Goal: Task Accomplishment & Management: Manage account settings

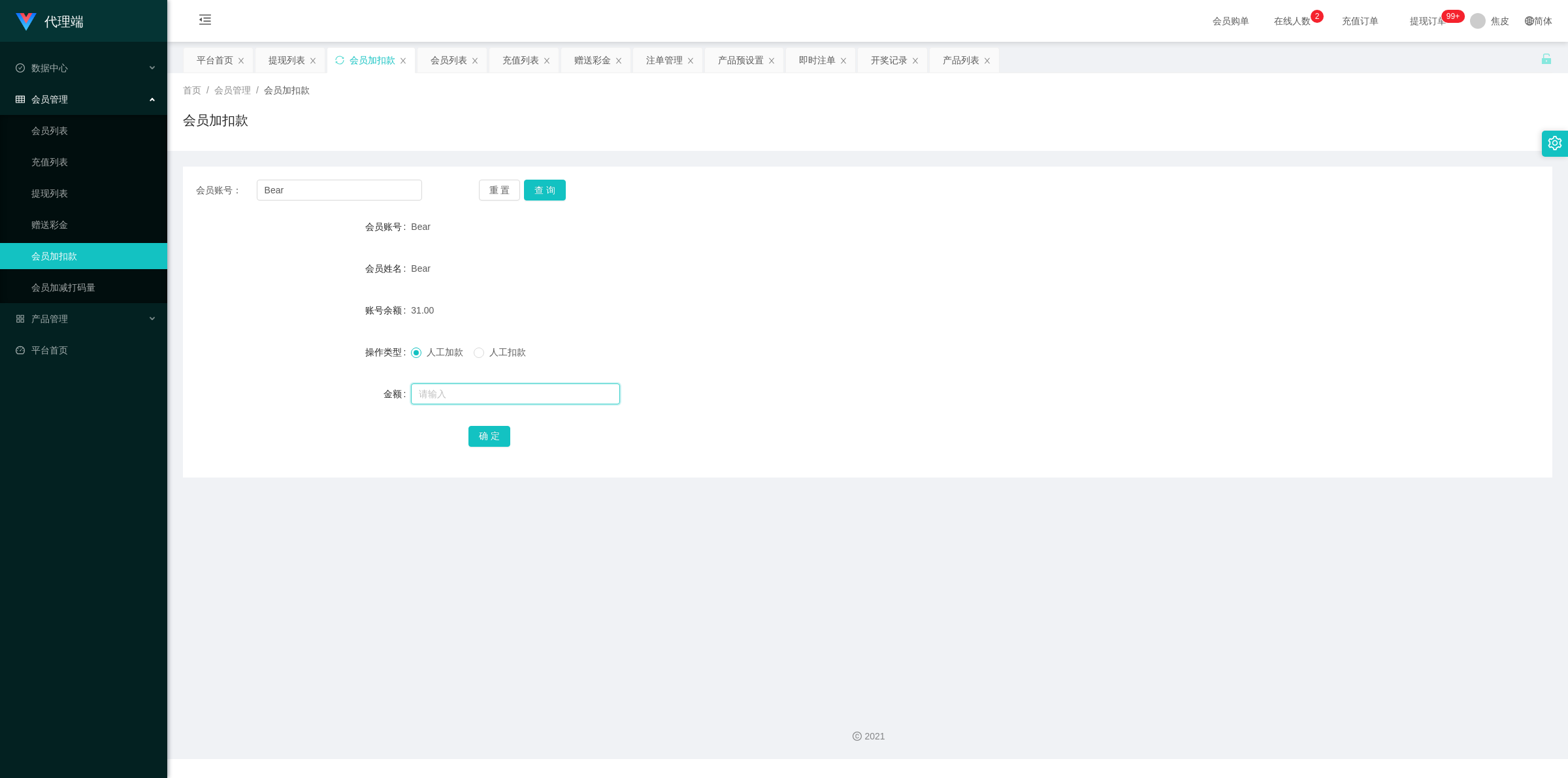
click at [443, 398] on input "text" at bounding box center [515, 394] width 209 height 21
type input "8"
click at [493, 428] on button "确 定" at bounding box center [489, 436] width 42 height 21
click at [271, 189] on input "Bear" at bounding box center [340, 190] width 165 height 21
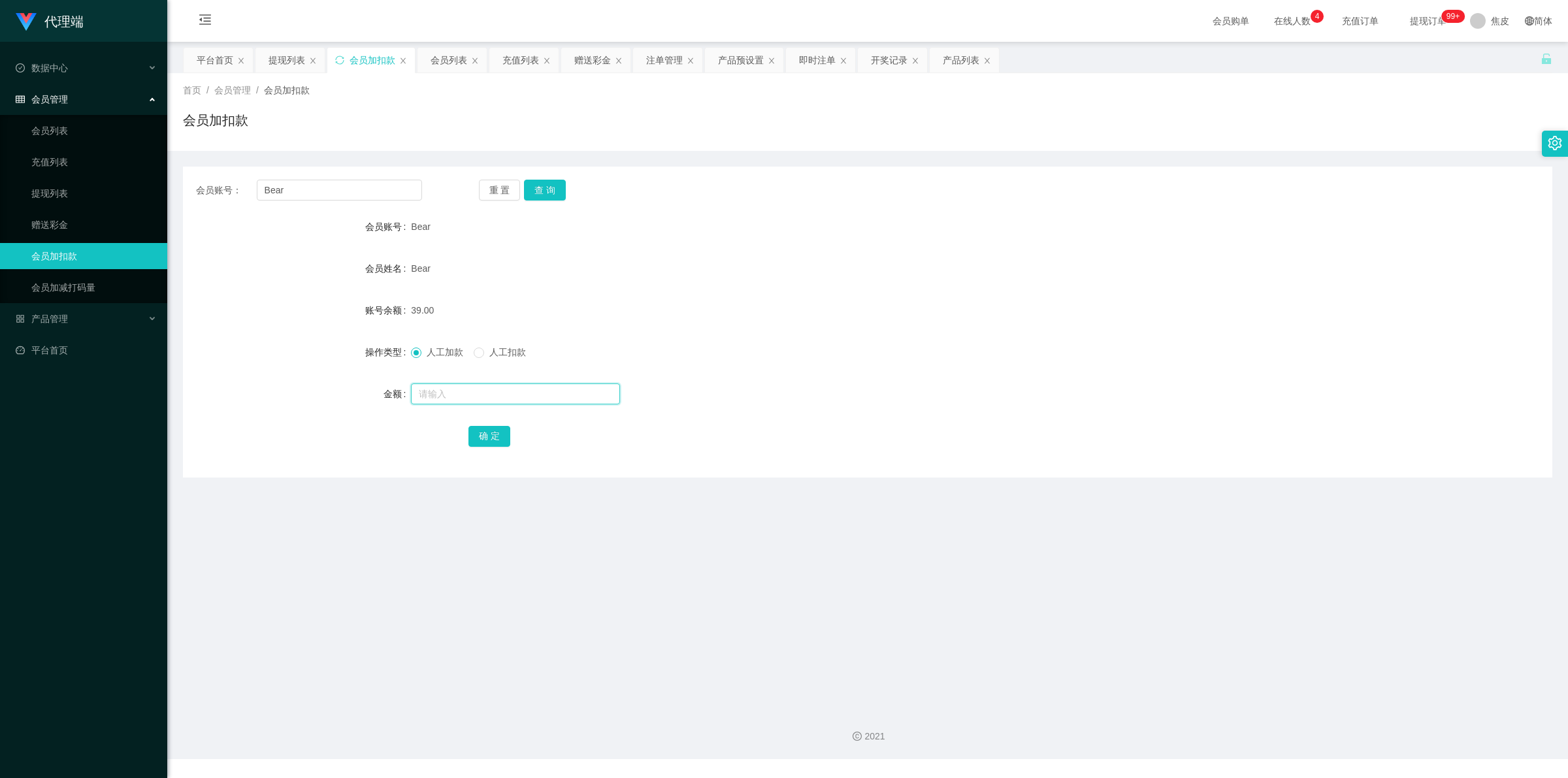
click at [464, 386] on input "text" at bounding box center [515, 394] width 209 height 21
type input "1000"
click at [483, 435] on button "确 定" at bounding box center [489, 436] width 42 height 21
click at [959, 226] on div "Bear" at bounding box center [810, 227] width 799 height 26
click at [422, 222] on span "Bear" at bounding box center [420, 227] width 19 height 11
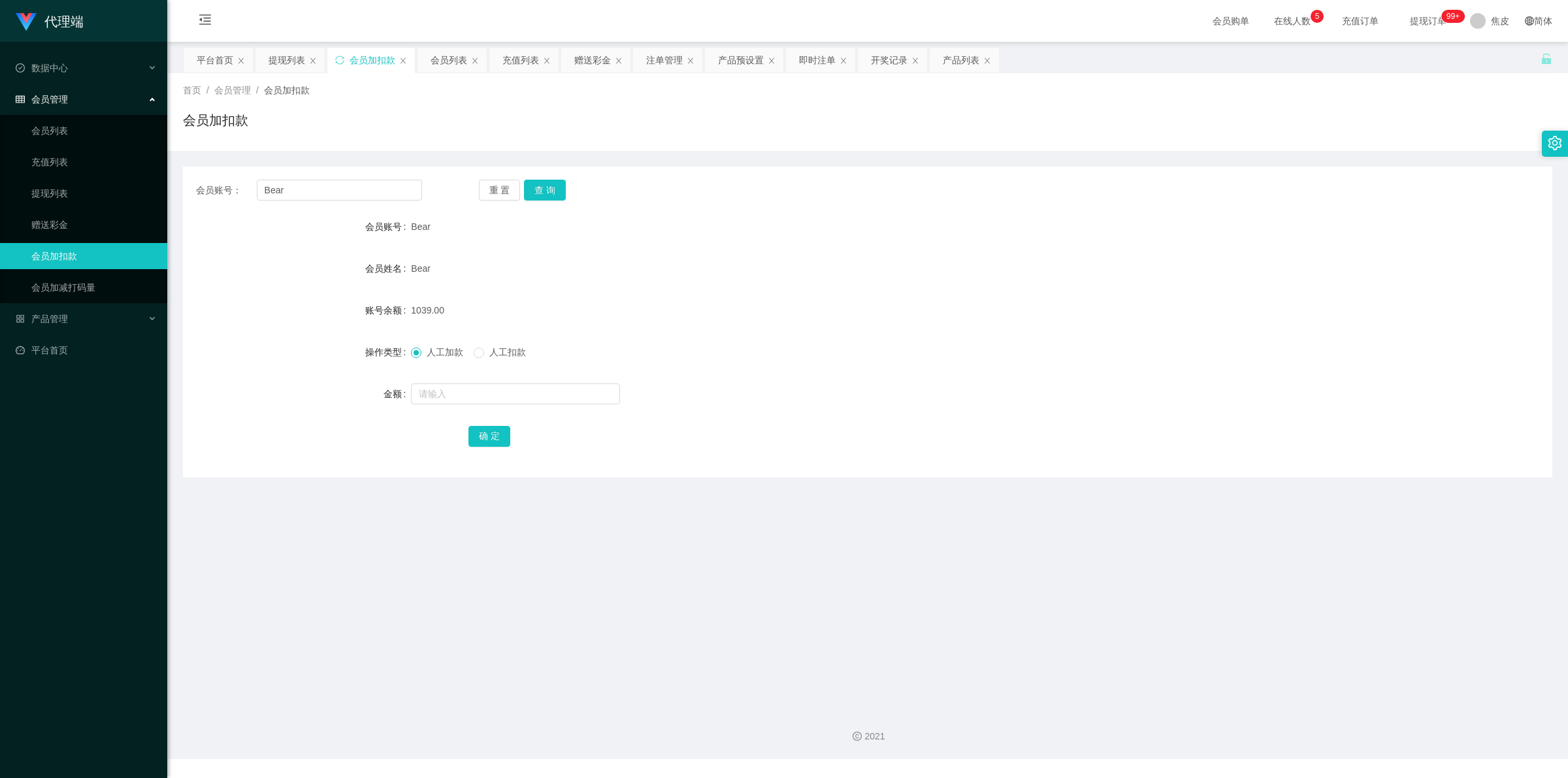
click at [422, 222] on span "Bear" at bounding box center [420, 227] width 19 height 11
copy span "Bear"
click at [448, 387] on input "text" at bounding box center [515, 394] width 209 height 21
type input "9"
type input "8"
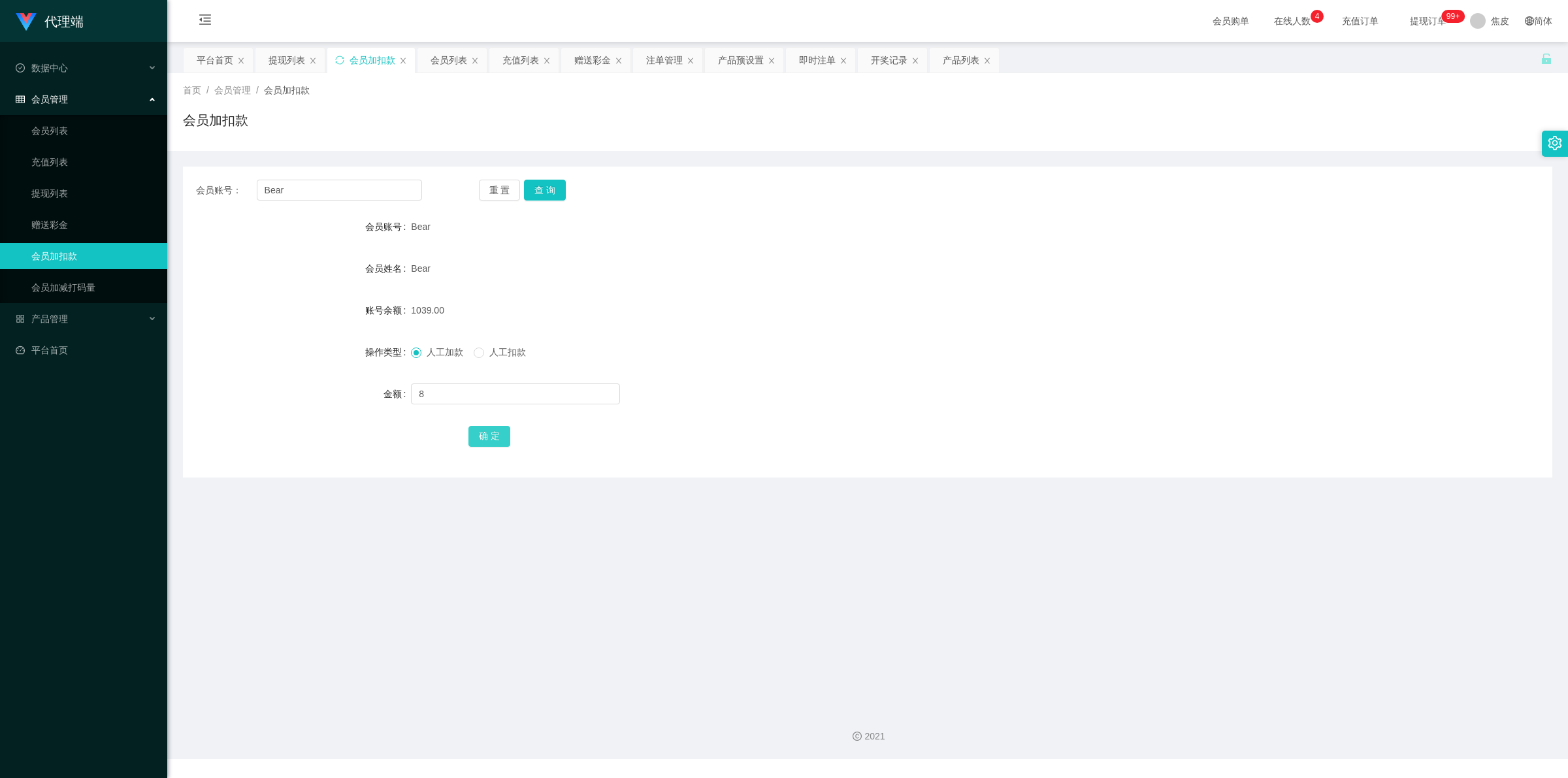
click at [490, 432] on button "确 定" at bounding box center [489, 436] width 42 height 21
click at [779, 353] on div "人工加款 人工扣款" at bounding box center [810, 352] width 799 height 26
click at [60, 309] on div "产品管理" at bounding box center [83, 319] width 168 height 26
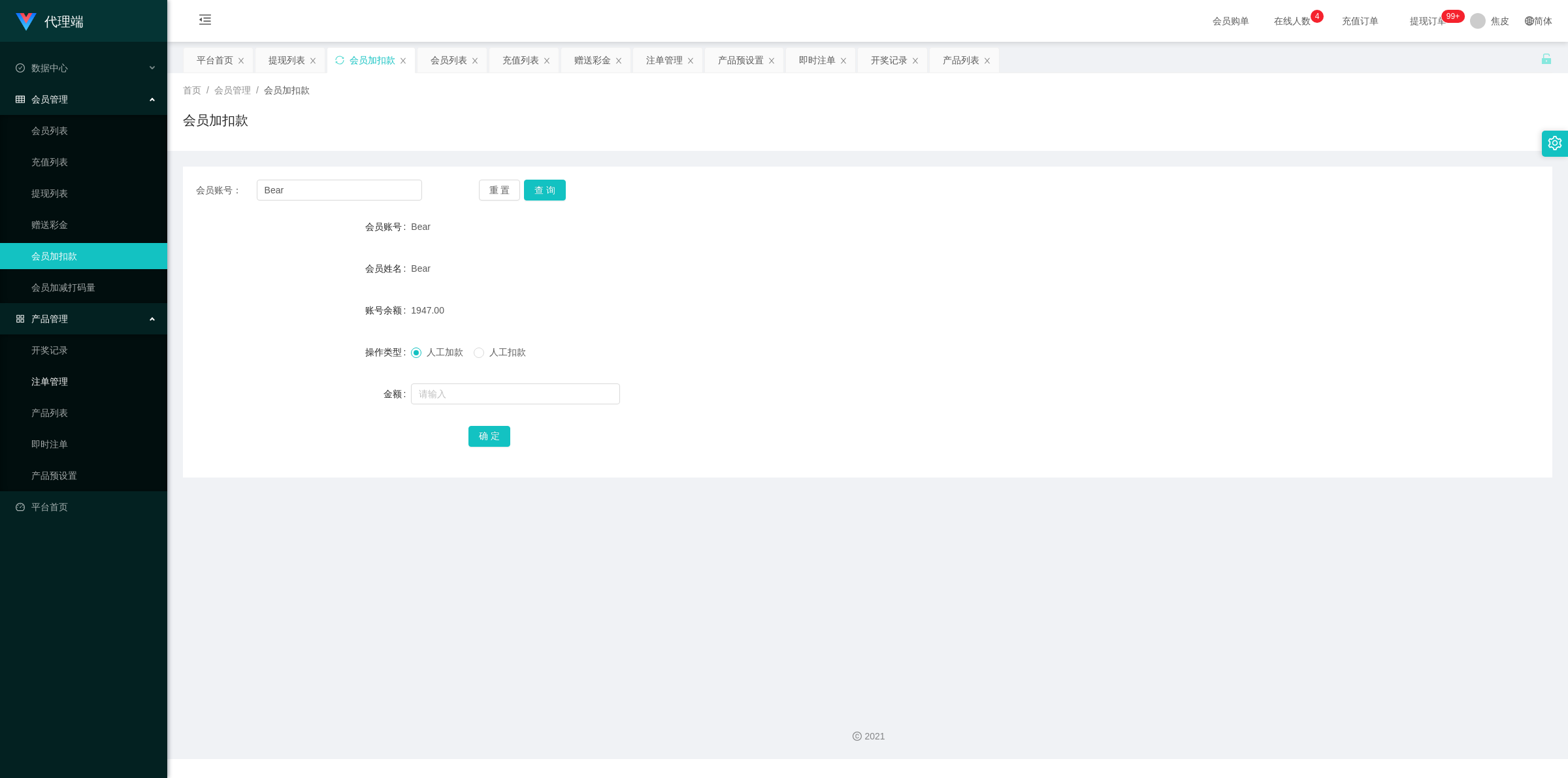
click at [43, 384] on link "注单管理" at bounding box center [94, 381] width 125 height 26
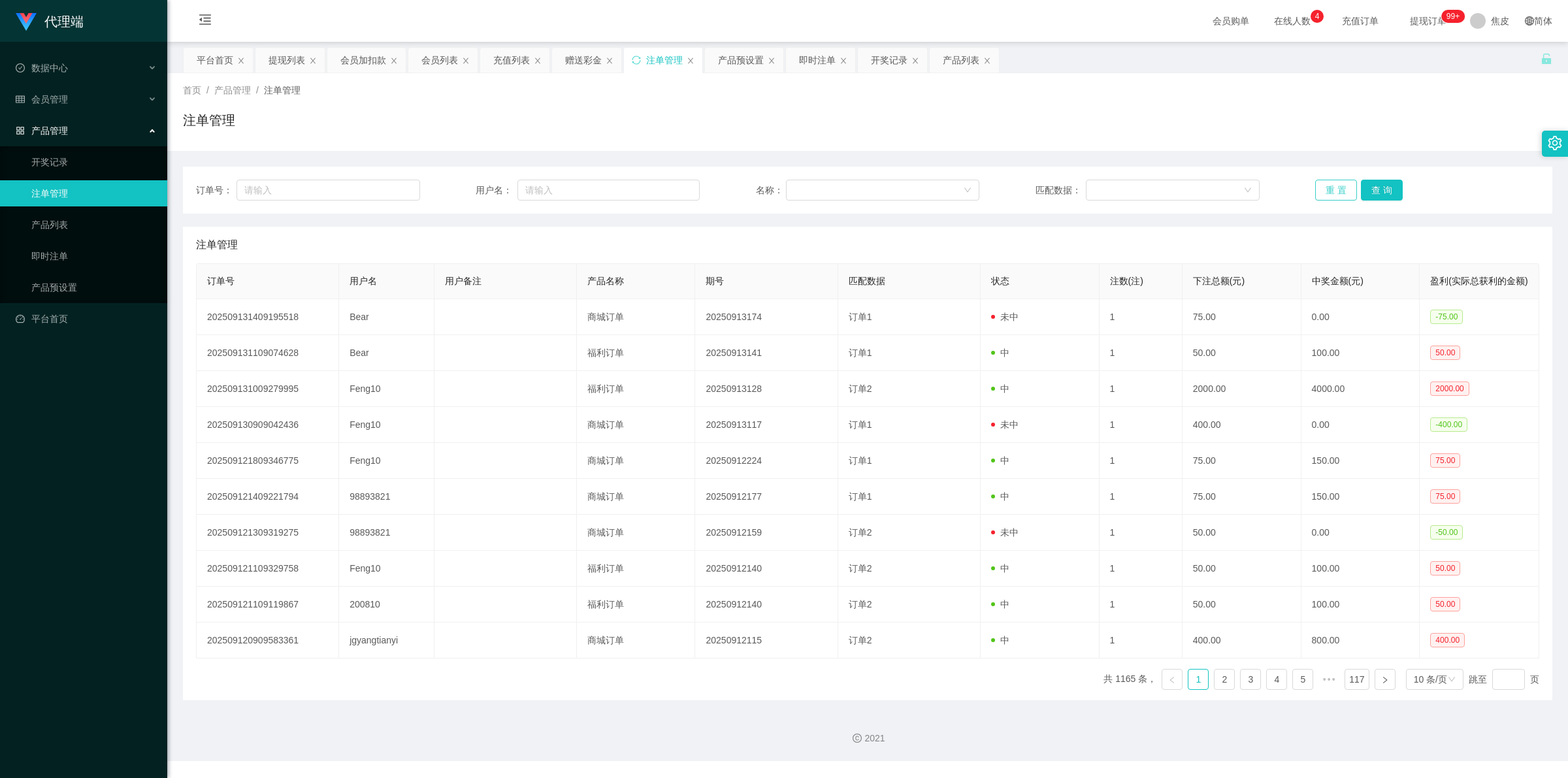
click at [1323, 187] on button "重 置" at bounding box center [1336, 190] width 42 height 21
click at [69, 103] on div "会员管理" at bounding box center [83, 100] width 168 height 26
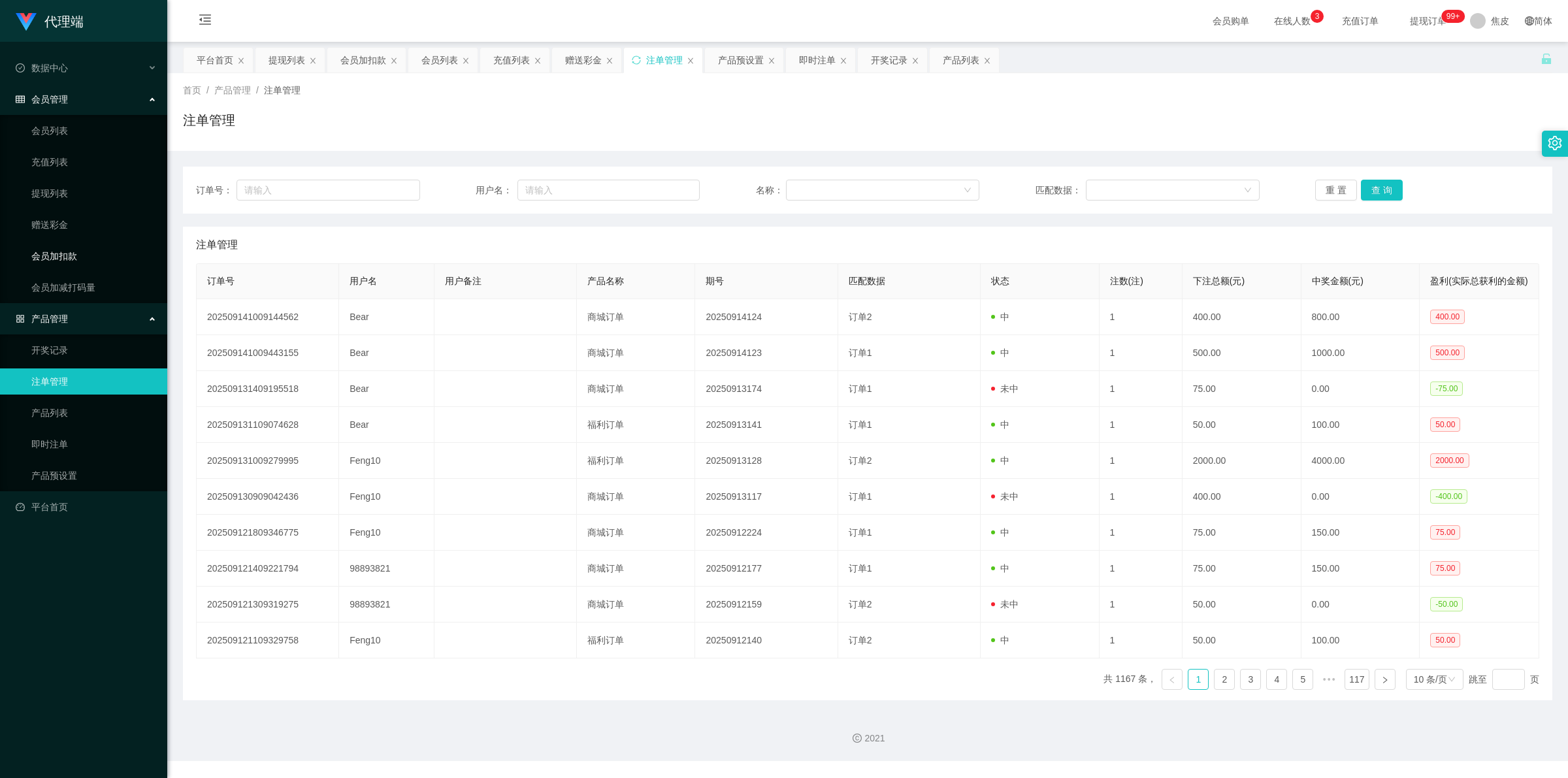
click at [74, 255] on link "会员加扣款" at bounding box center [94, 256] width 125 height 26
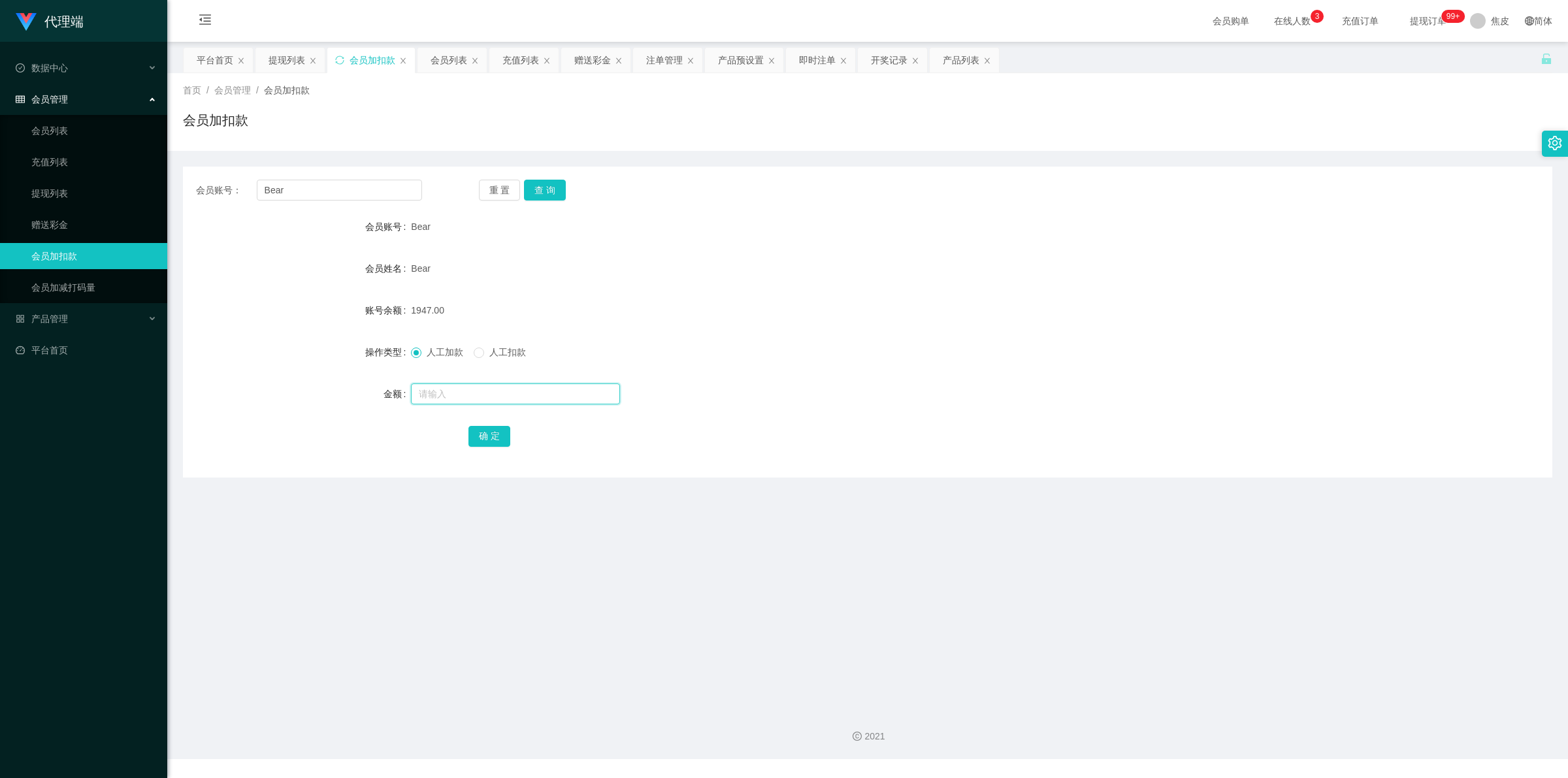
click at [472, 390] on input "text" at bounding box center [515, 394] width 209 height 21
type input "8"
click at [502, 438] on button "确 定" at bounding box center [489, 436] width 42 height 21
click at [85, 321] on div "产品管理" at bounding box center [83, 319] width 168 height 26
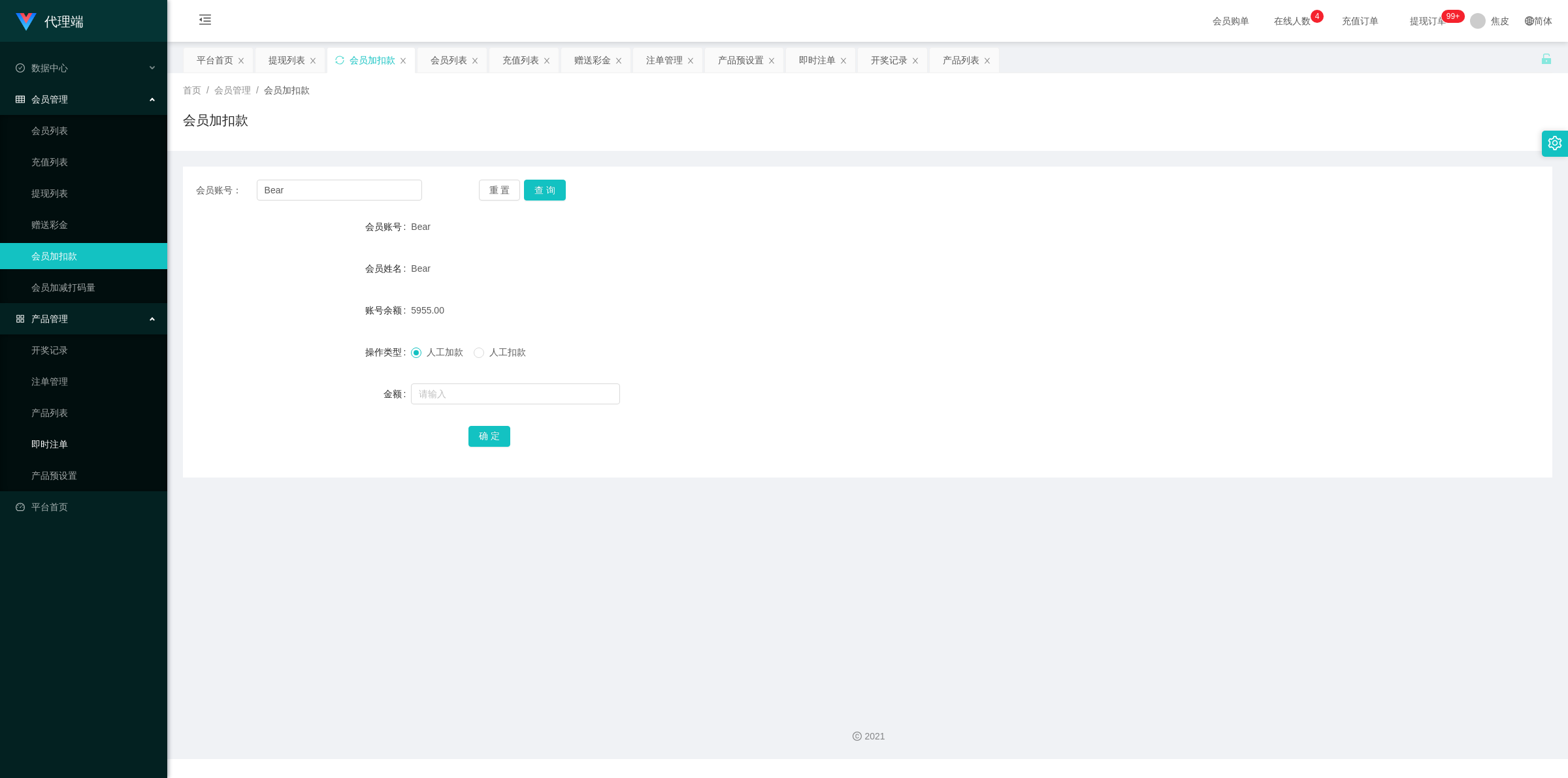
click at [59, 439] on link "即时注单" at bounding box center [94, 444] width 125 height 26
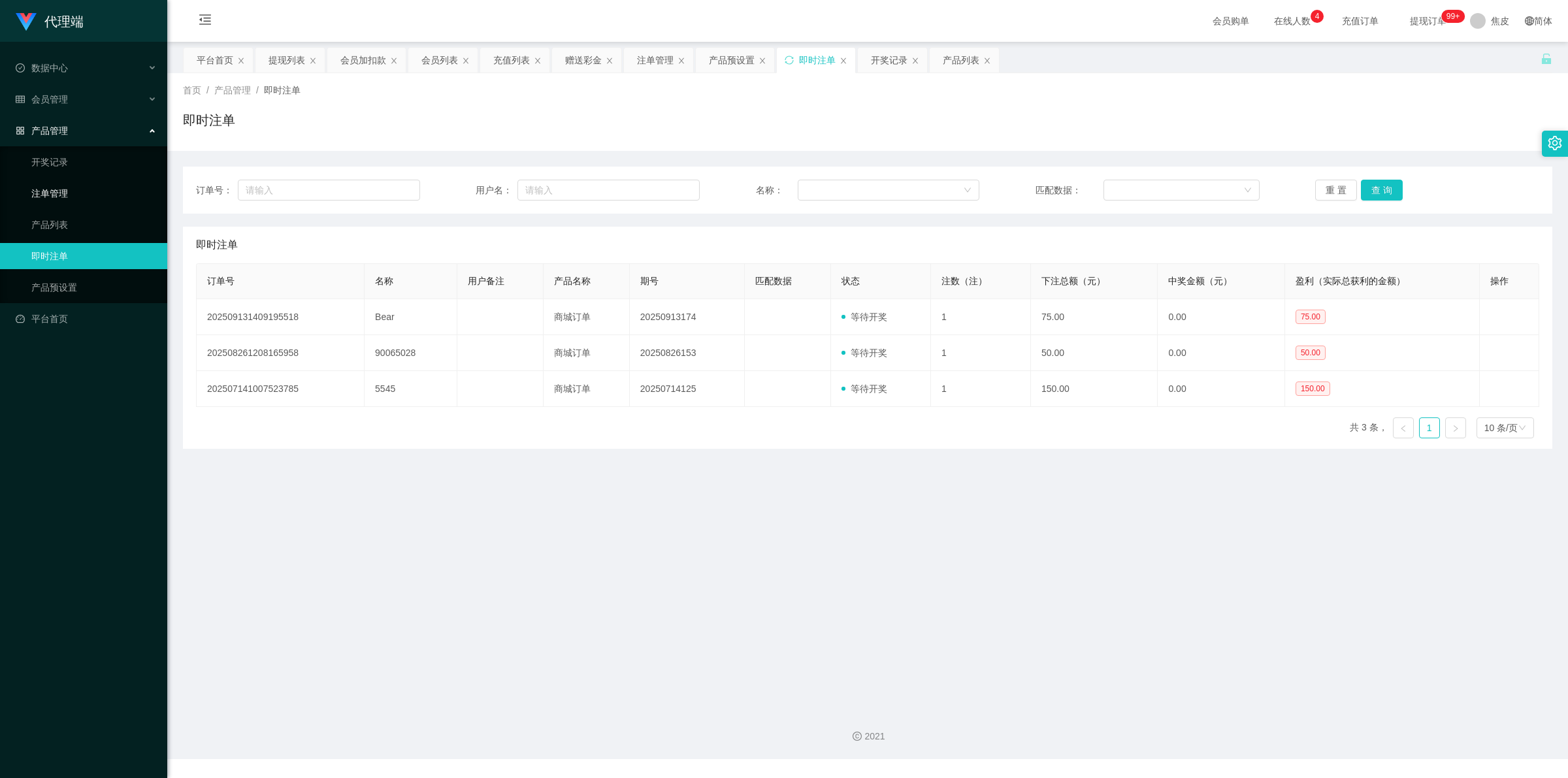
click at [44, 191] on link "注单管理" at bounding box center [94, 194] width 125 height 26
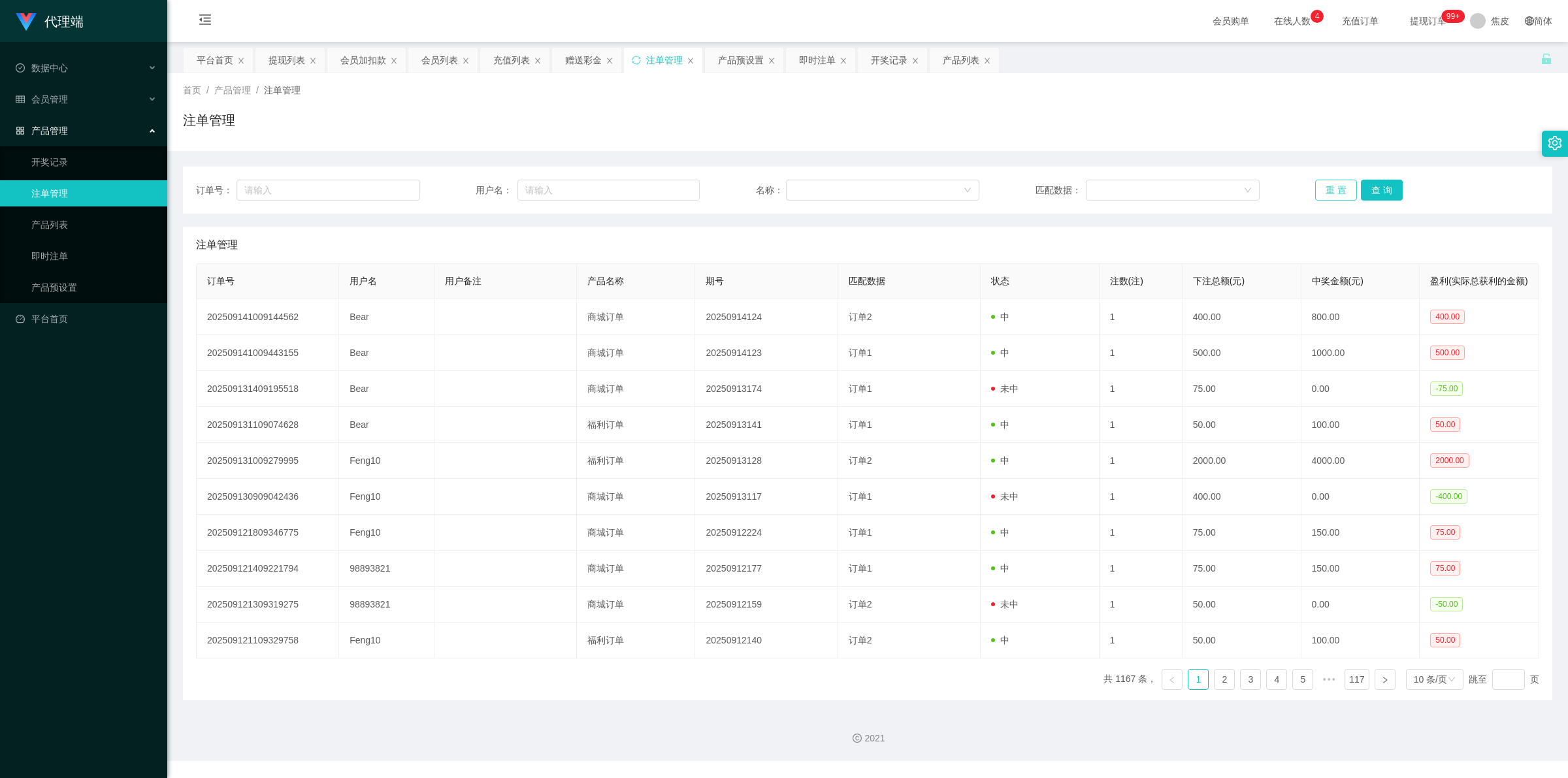
click at [1338, 181] on button "重 置" at bounding box center [1336, 190] width 42 height 21
click at [1322, 187] on button "重 置" at bounding box center [1336, 190] width 42 height 21
